Goal: Information Seeking & Learning: Learn about a topic

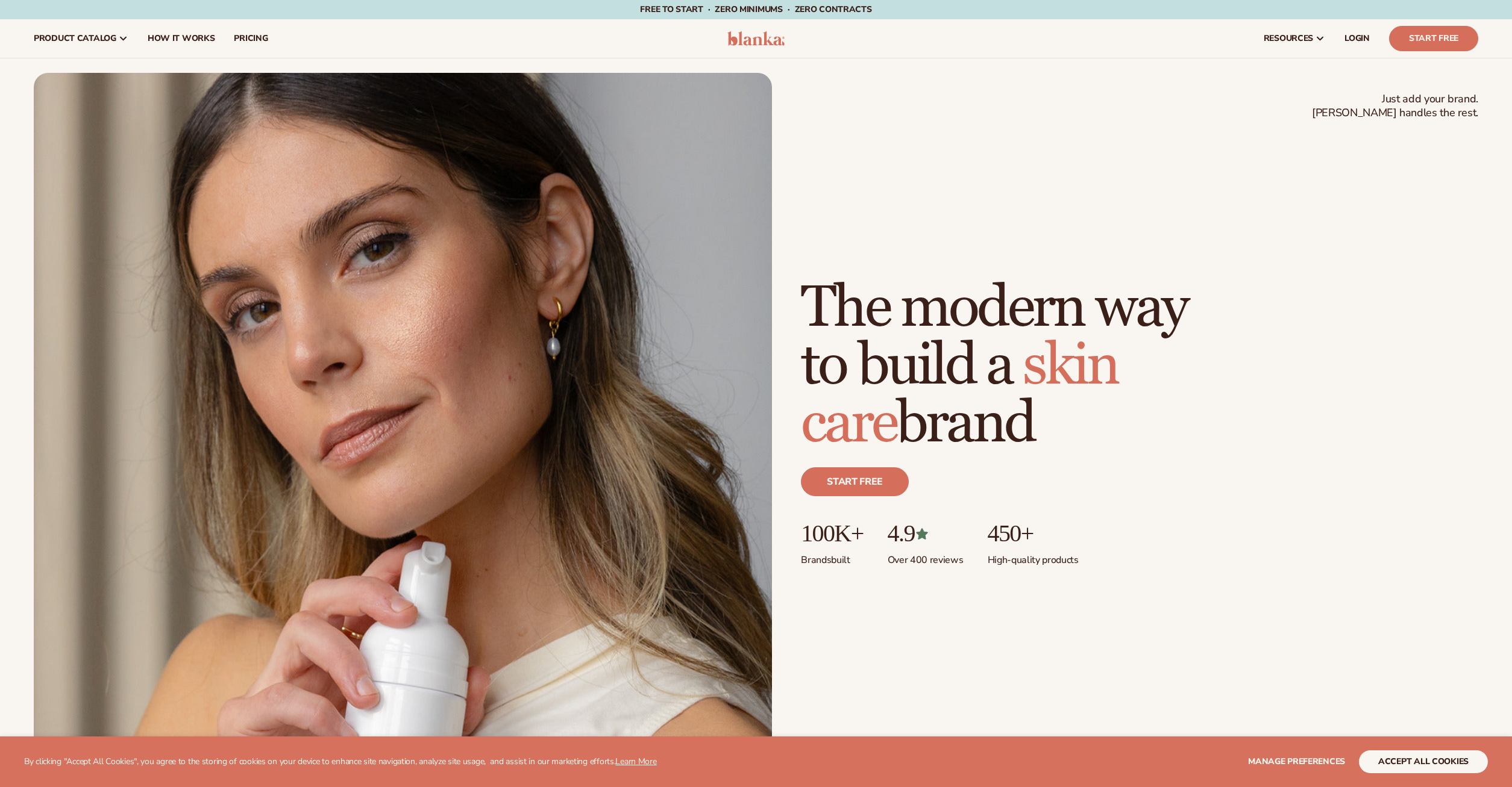
click at [1011, 39] on div "resources connect your store" at bounding box center [1142, 38] width 691 height 39
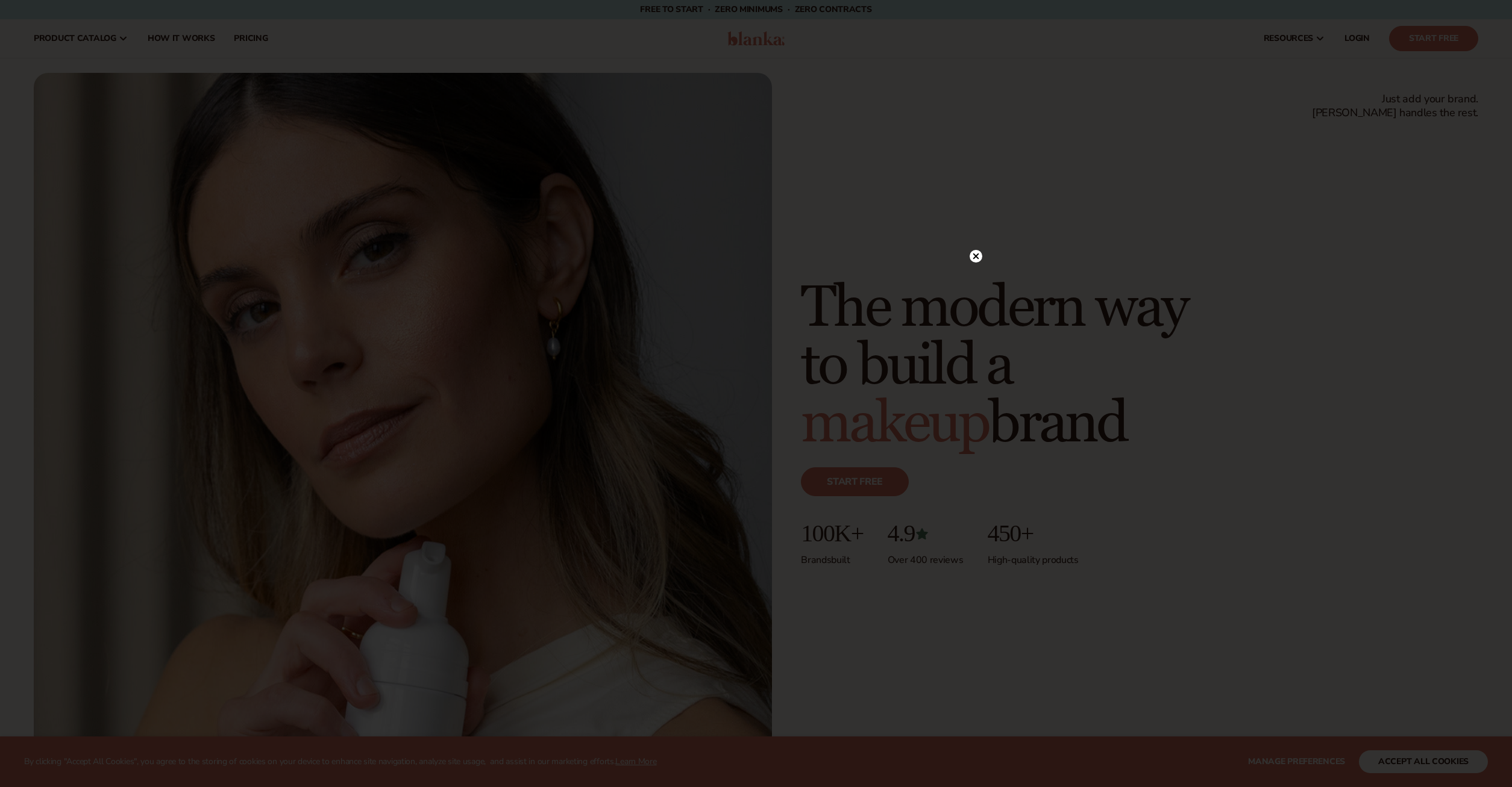
click at [976, 251] on circle at bounding box center [976, 256] width 13 height 13
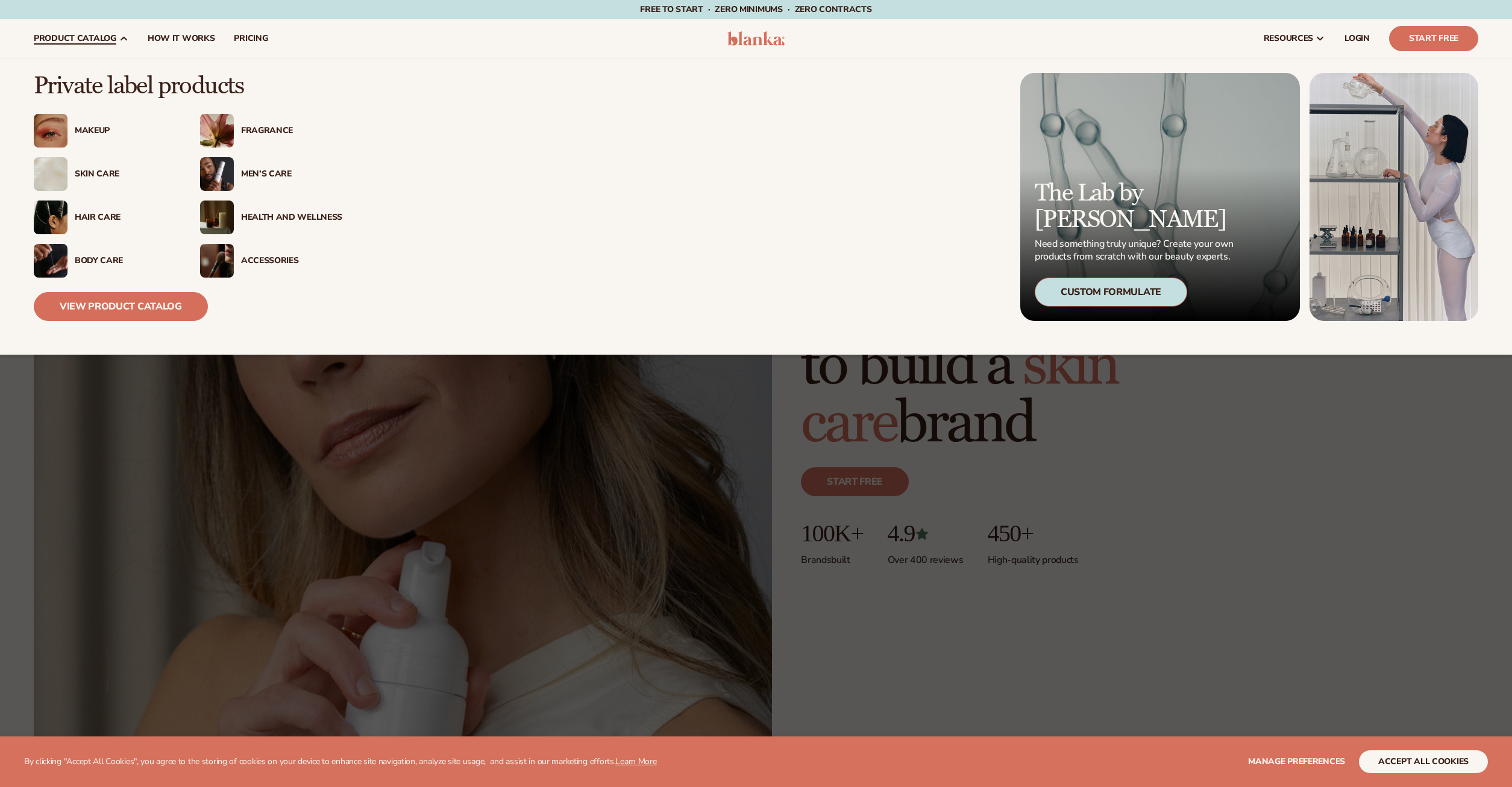
click at [251, 258] on div "Accessories" at bounding box center [291, 260] width 101 height 10
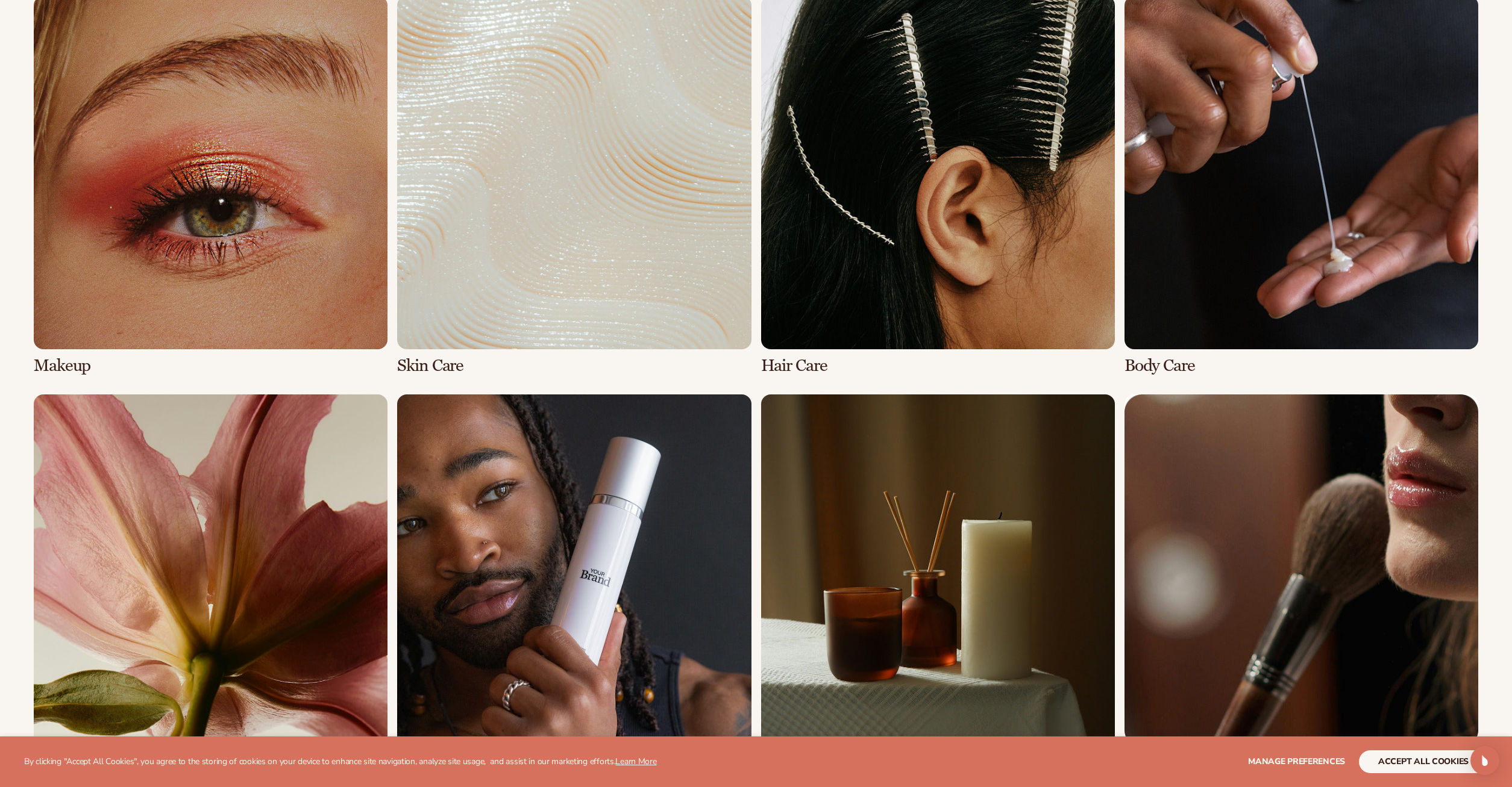
scroll to position [1106, 0]
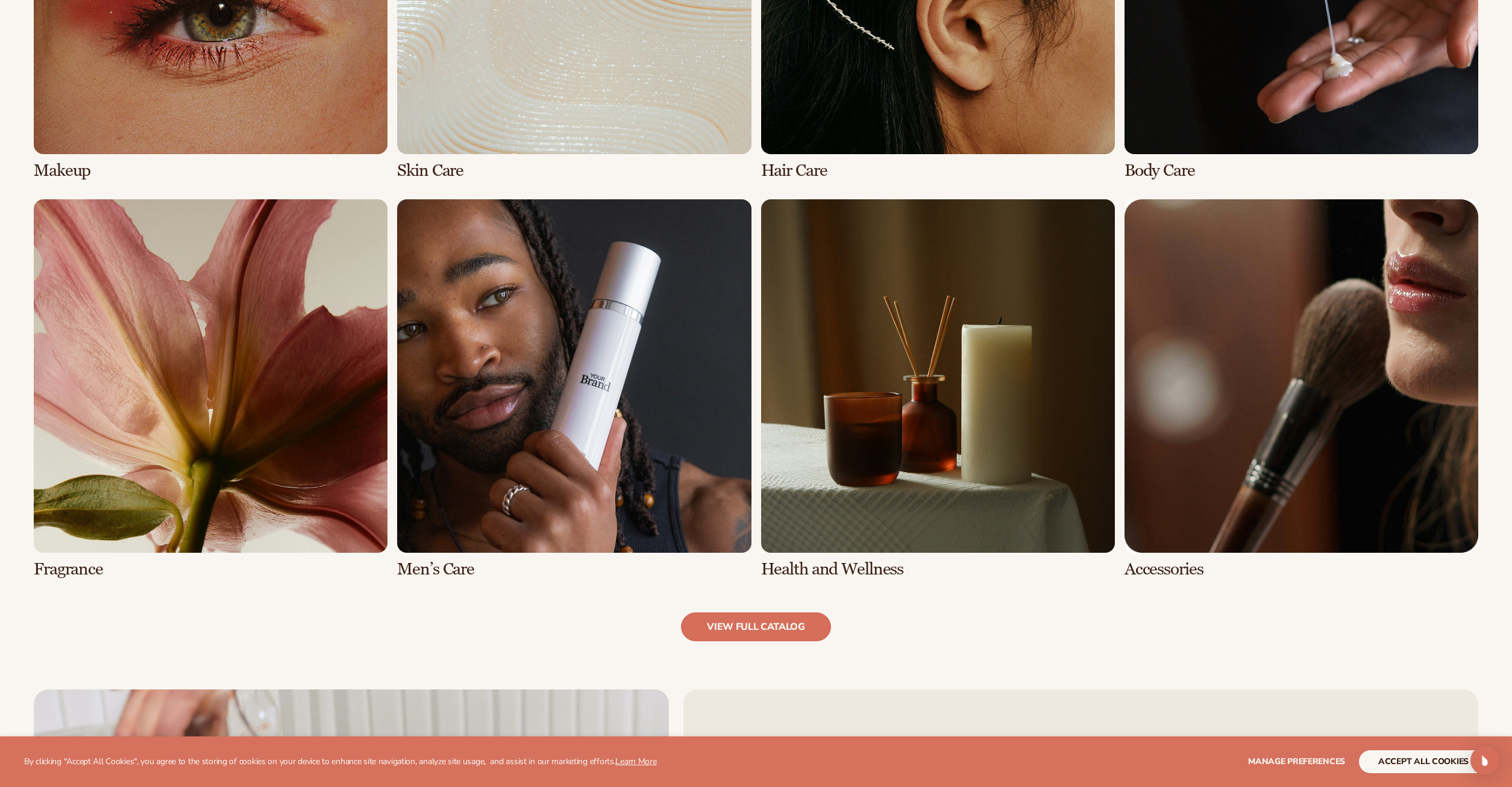
click at [1186, 457] on link "8 / 8" at bounding box center [1301, 389] width 354 height 380
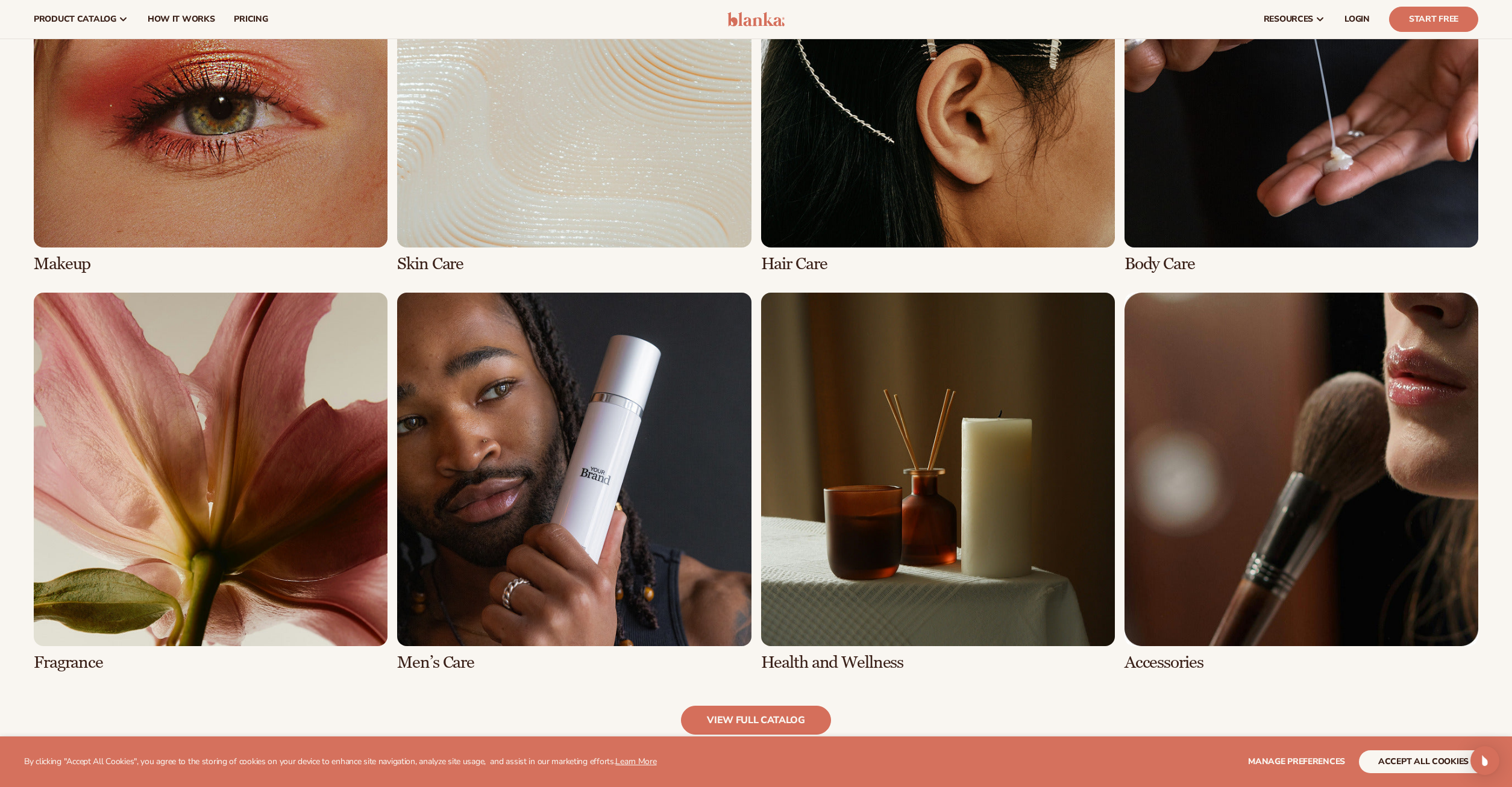
scroll to position [983, 0]
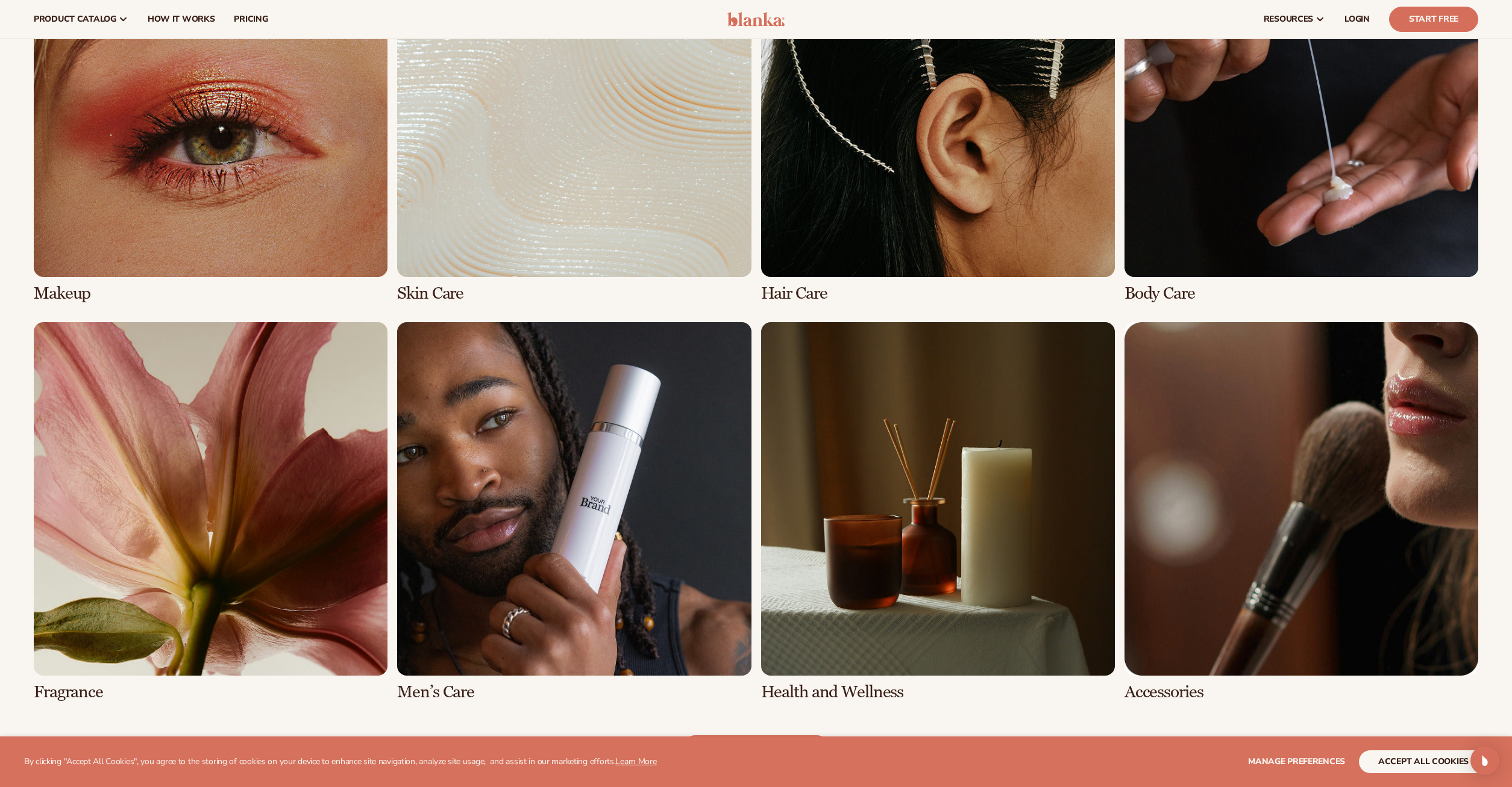
click at [277, 158] on link "1 / 8" at bounding box center [211, 113] width 354 height 380
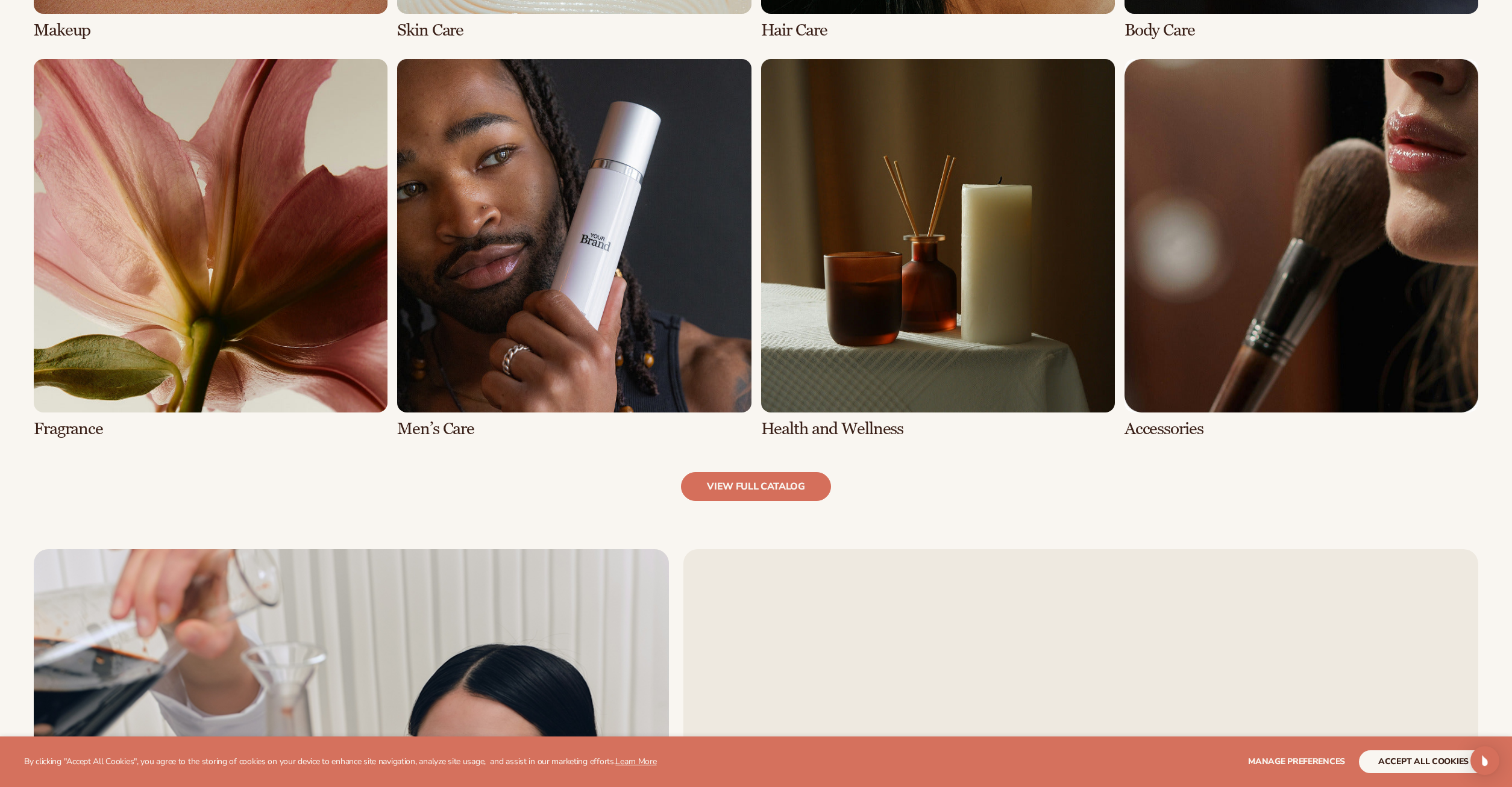
scroll to position [1290, 0]
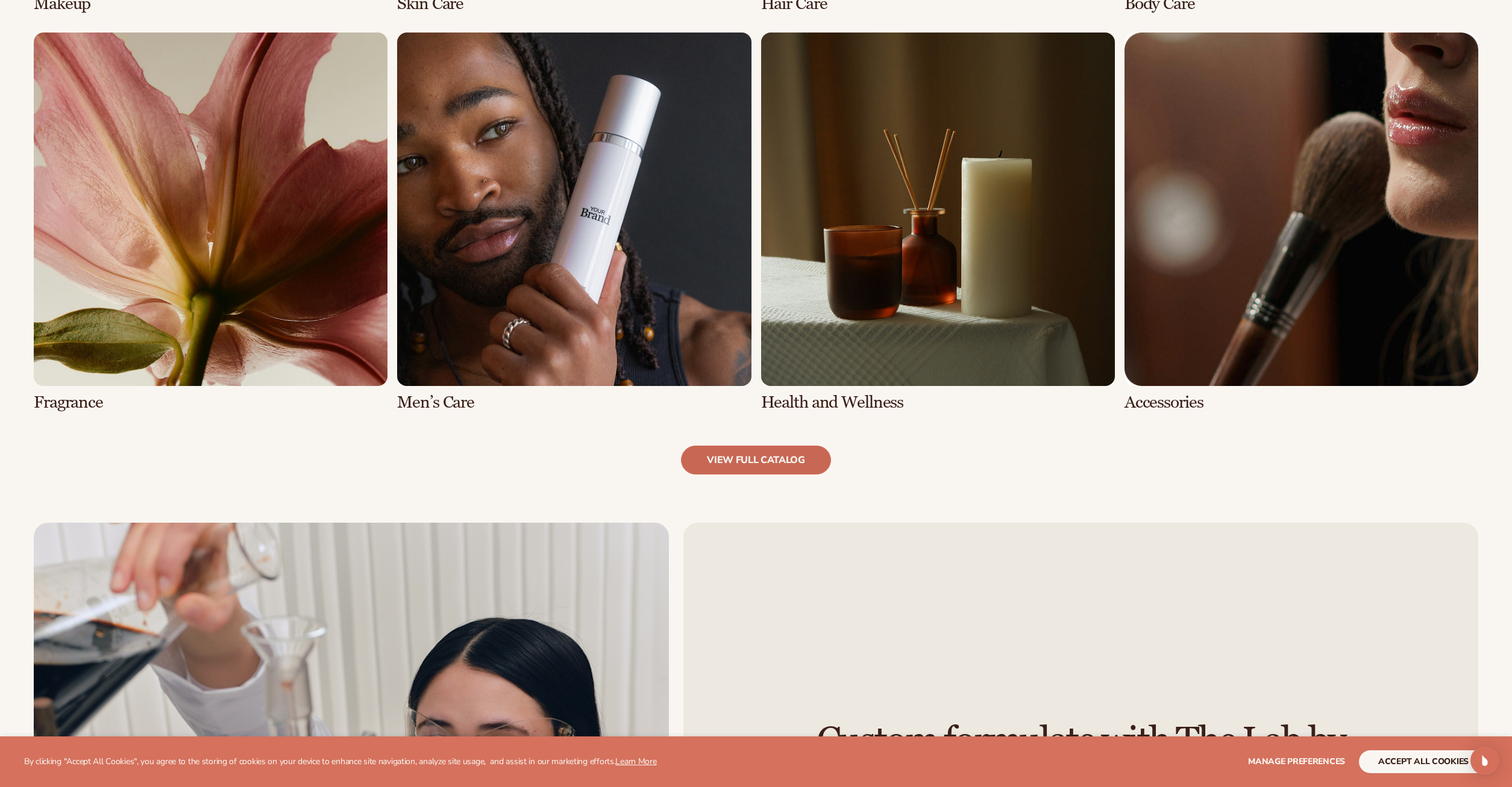
click at [778, 462] on link "view full catalog" at bounding box center [755, 460] width 150 height 29
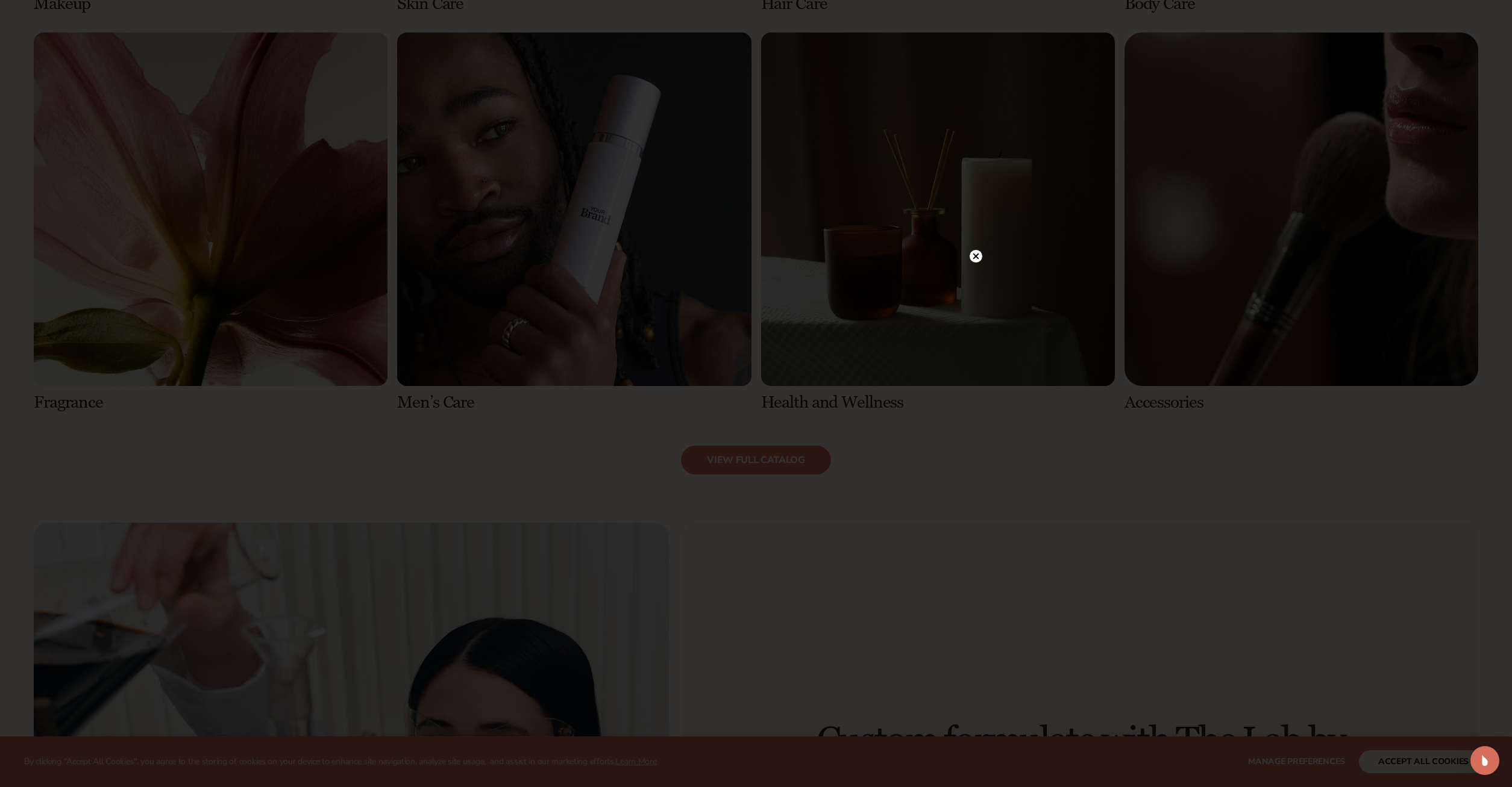
click at [976, 258] on circle at bounding box center [976, 256] width 13 height 13
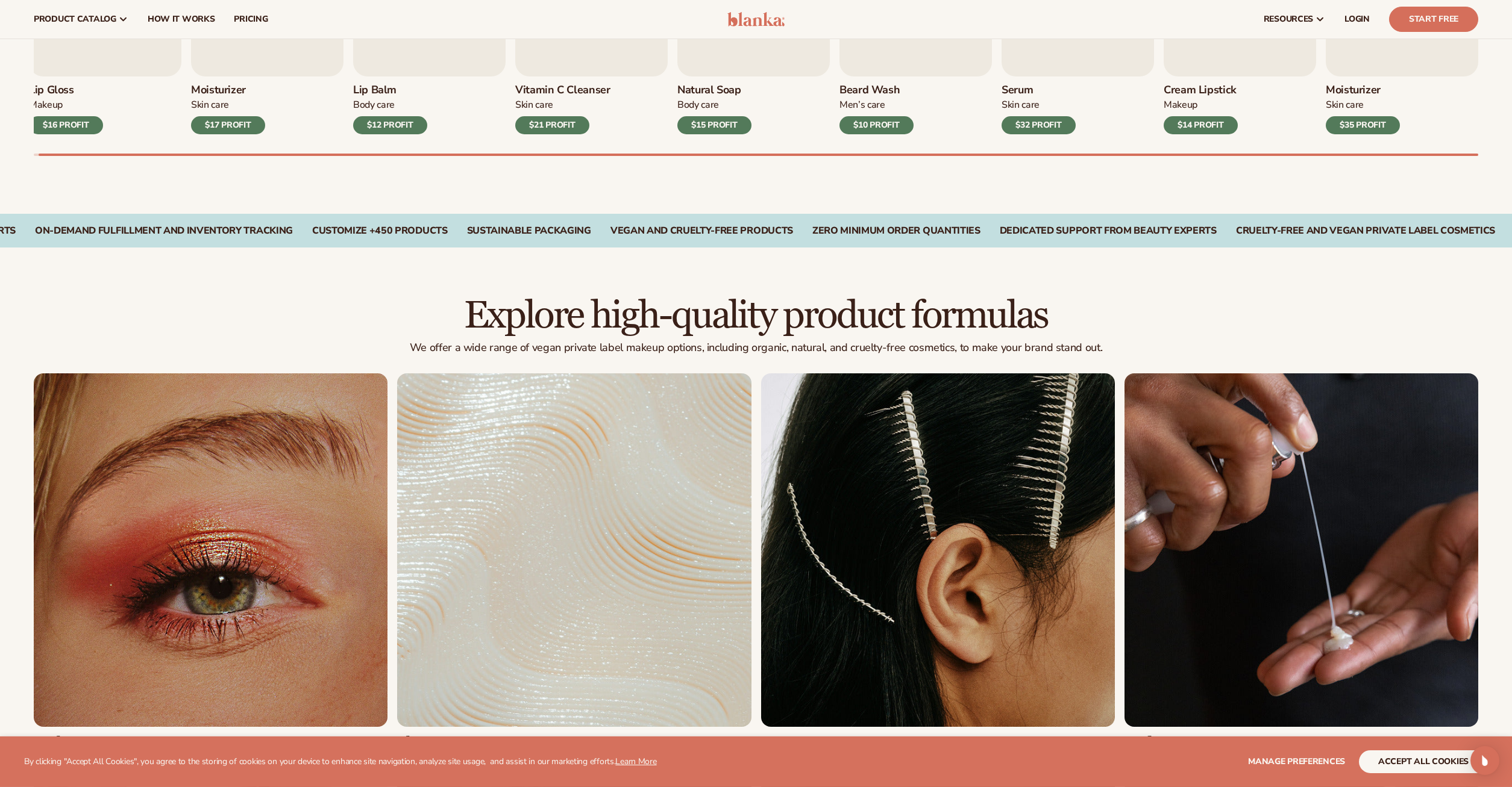
scroll to position [0, 0]
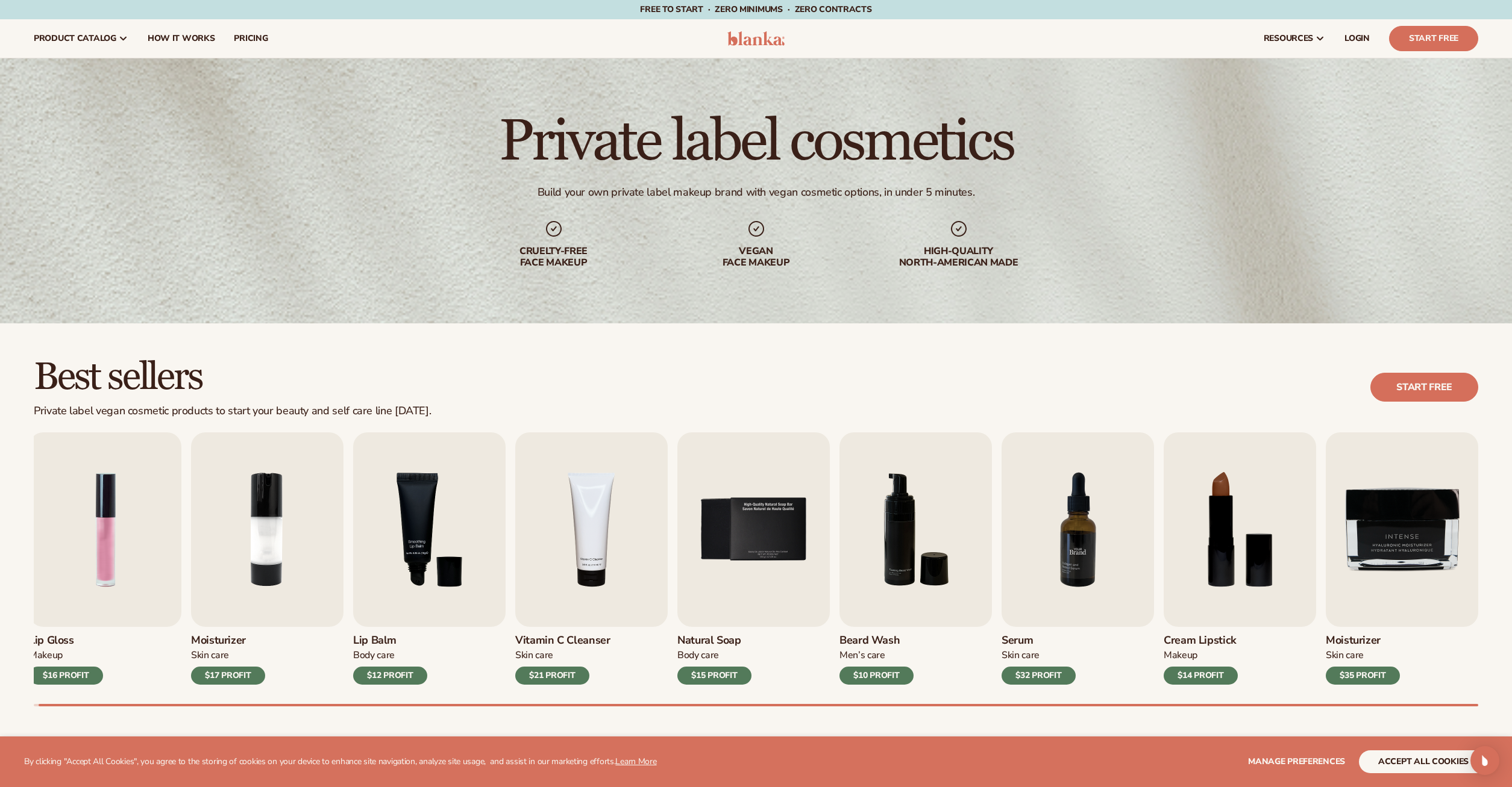
drag, startPoint x: 1195, startPoint y: 599, endPoint x: 1104, endPoint y: 261, distance: 350.0
click at [1384, 750] on button "accept all cookies" at bounding box center [1423, 761] width 129 height 22
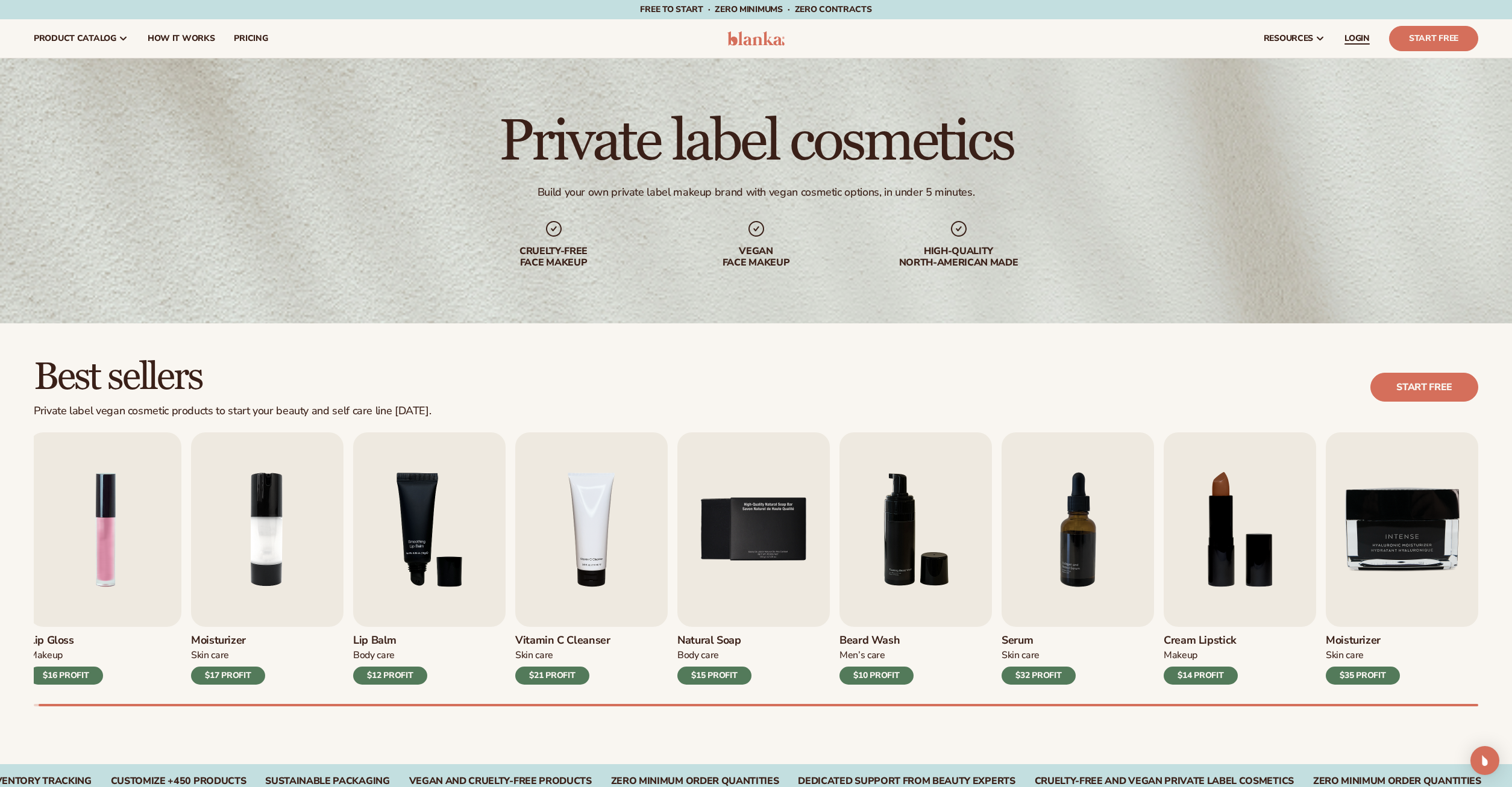
click at [1362, 38] on span "LOGIN" at bounding box center [1357, 39] width 25 height 10
click at [1411, 47] on link "Start Free" at bounding box center [1433, 39] width 89 height 25
